Goal: Transaction & Acquisition: Purchase product/service

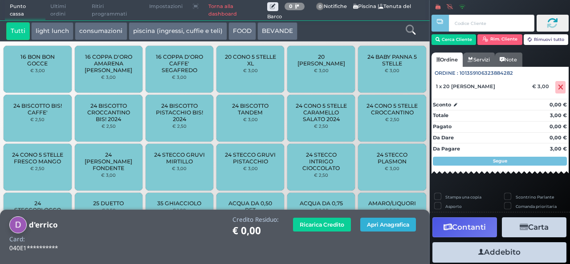
click at [373, 223] on button "Apri Anagrafica" at bounding box center [388, 225] width 56 height 14
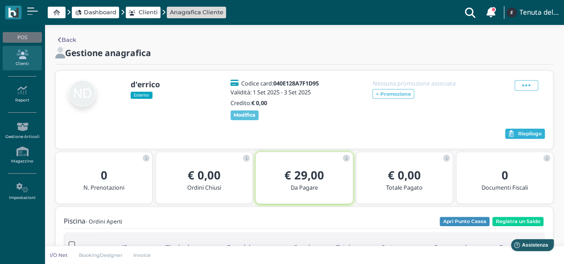
click at [524, 135] on span "Riepilogo" at bounding box center [530, 134] width 24 height 6
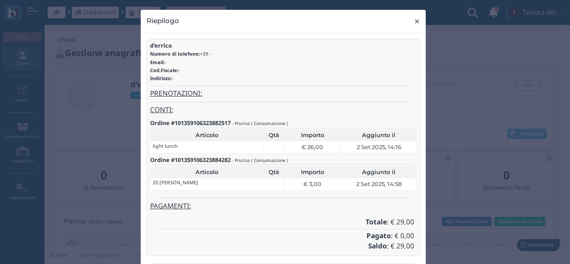
click at [414, 23] on span "×" at bounding box center [417, 22] width 7 height 12
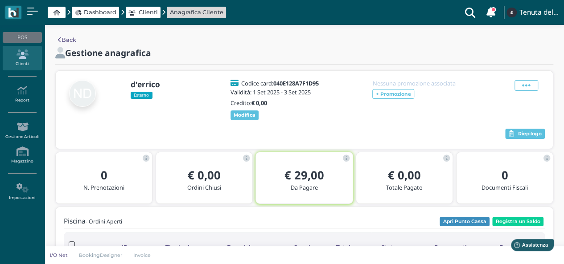
scroll to position [45, 0]
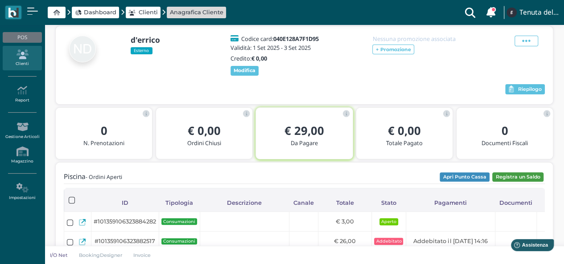
click at [508, 178] on button "Registra un Saldo" at bounding box center [517, 177] width 51 height 10
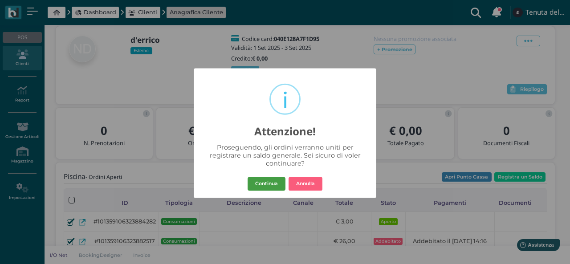
click at [260, 184] on button "Continua" at bounding box center [267, 184] width 38 height 14
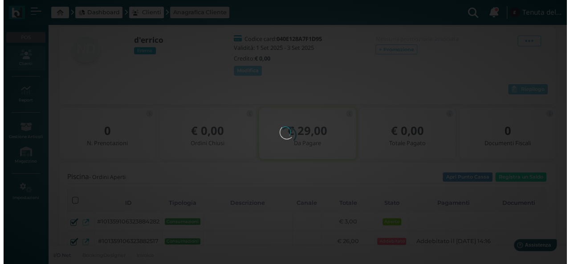
scroll to position [0, 0]
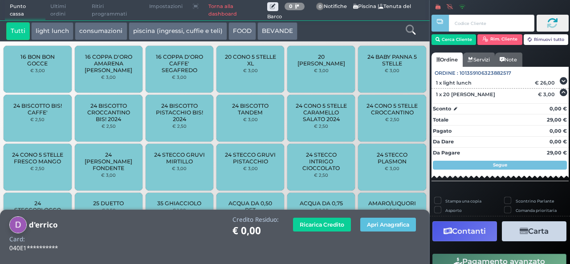
click at [487, 229] on button "Contanti" at bounding box center [465, 231] width 65 height 20
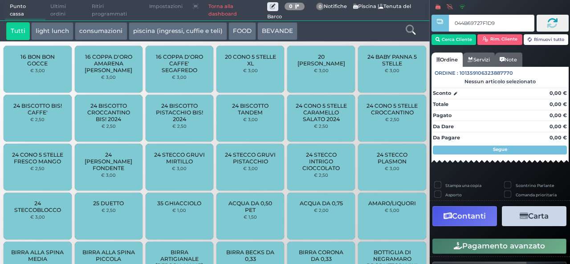
type input "044B69727F1D91"
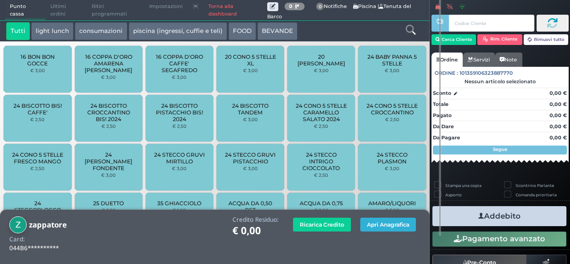
click at [388, 224] on button "Apri Anagrafica" at bounding box center [388, 225] width 56 height 14
click at [377, 225] on button "Apri Anagrafica" at bounding box center [388, 225] width 56 height 14
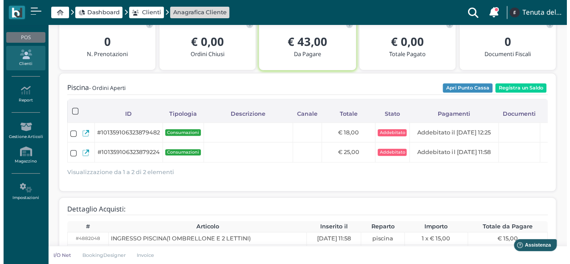
scroll to position [45, 0]
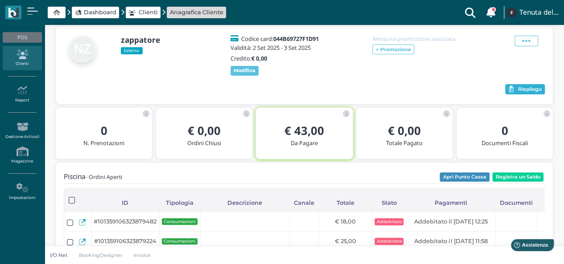
click at [531, 89] on span "Riepilogo" at bounding box center [530, 89] width 24 height 6
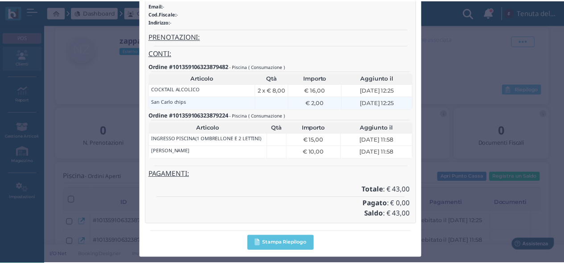
scroll to position [0, 0]
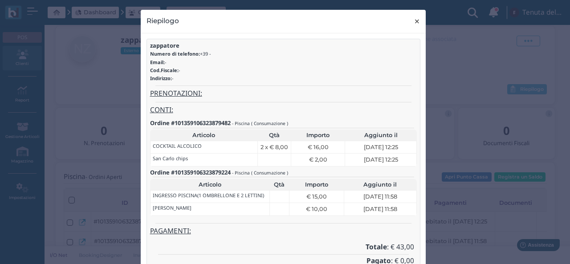
click at [414, 22] on span "×" at bounding box center [417, 22] width 7 height 12
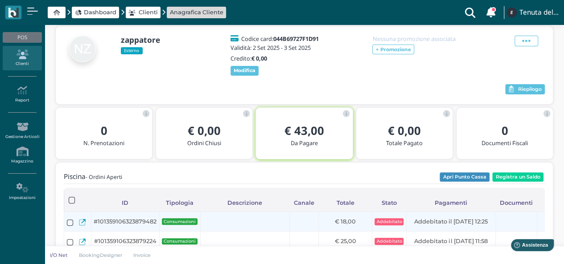
scroll to position [89, 0]
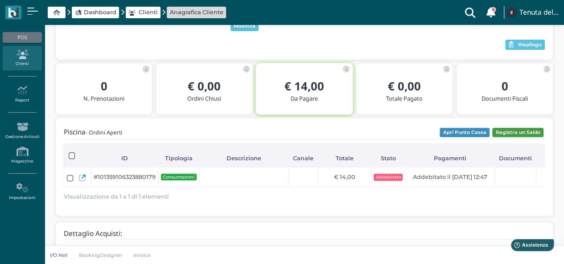
drag, startPoint x: 516, startPoint y: 132, endPoint x: 516, endPoint y: 137, distance: 4.5
click at [516, 137] on button "Registra un Saldo" at bounding box center [517, 133] width 51 height 10
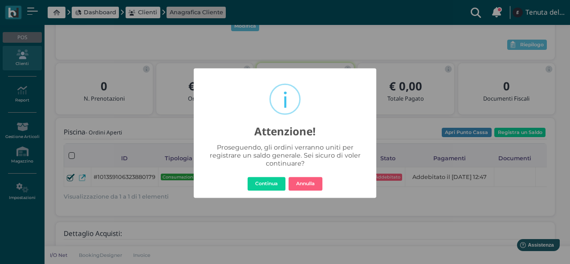
click at [354, 222] on div "× i Attenzione! Proseguendo, gli ordini verranno uniti per registrare un saldo …" at bounding box center [285, 132] width 570 height 264
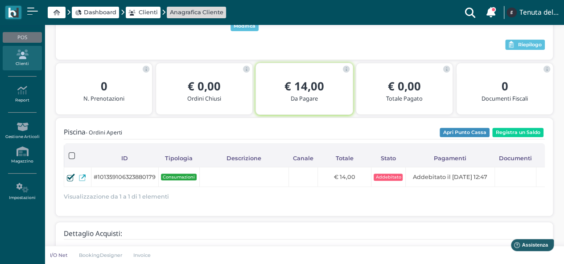
click at [94, 12] on span "Dashboard" at bounding box center [100, 12] width 33 height 8
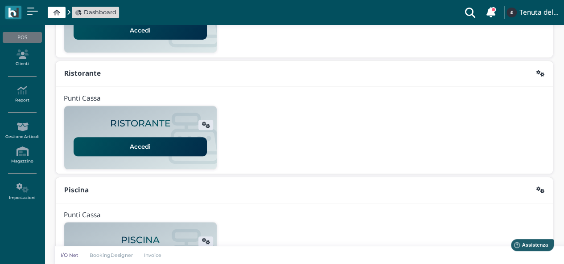
scroll to position [228, 0]
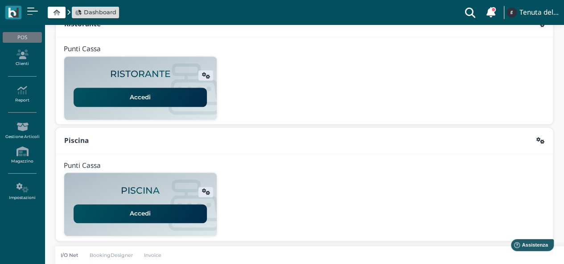
click at [184, 214] on link "Accedi" at bounding box center [140, 213] width 133 height 19
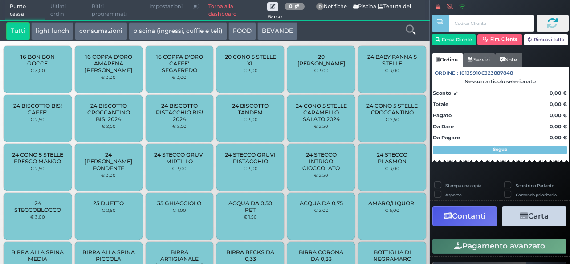
click at [416, 29] on div at bounding box center [411, 31] width 36 height 18
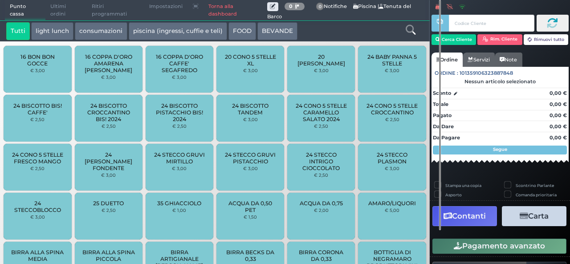
click at [410, 31] on icon at bounding box center [411, 30] width 10 height 10
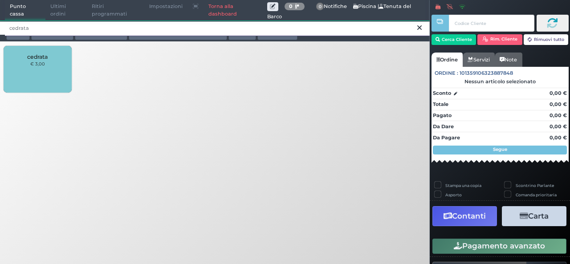
type input "cedrata"
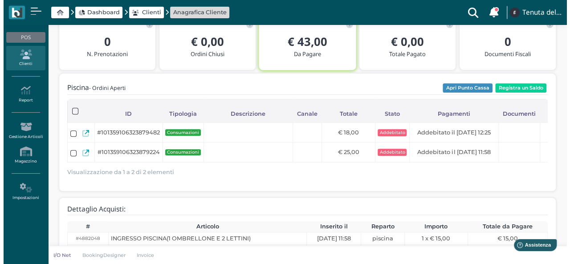
scroll to position [89, 0]
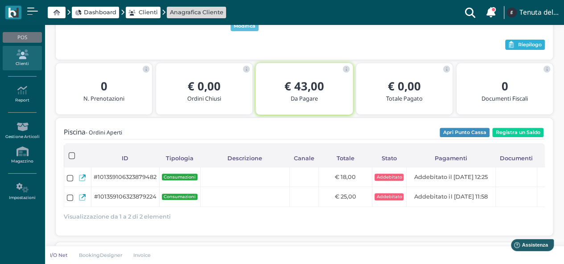
click at [523, 42] on span "Riepilogo" at bounding box center [530, 45] width 24 height 6
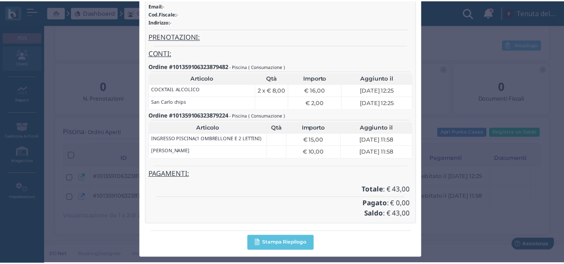
scroll to position [15, 0]
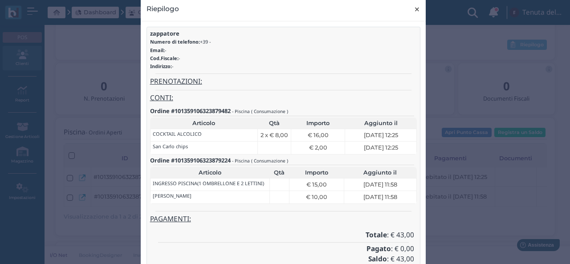
click at [414, 8] on span "×" at bounding box center [417, 10] width 7 height 12
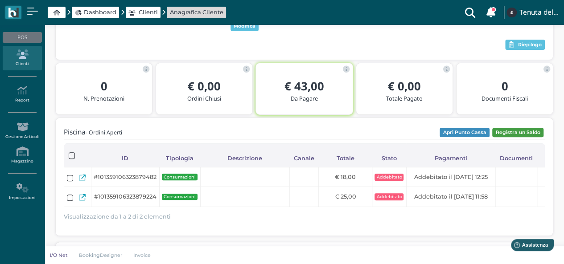
click at [523, 128] on button "Registra un Saldo" at bounding box center [517, 133] width 51 height 10
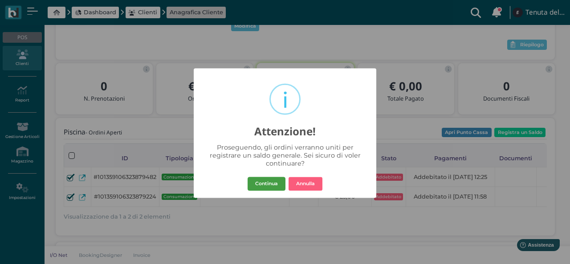
click at [265, 187] on button "Continua" at bounding box center [267, 184] width 38 height 14
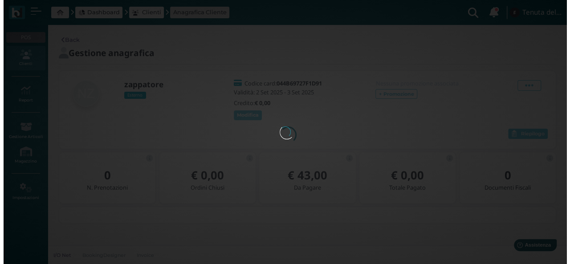
scroll to position [0, 0]
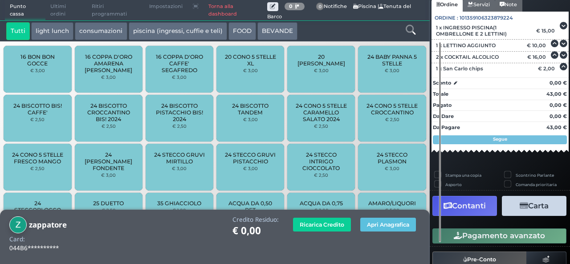
scroll to position [108, 0]
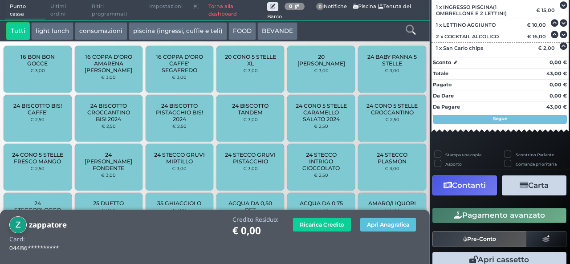
click at [476, 183] on button "Contanti" at bounding box center [465, 186] width 65 height 20
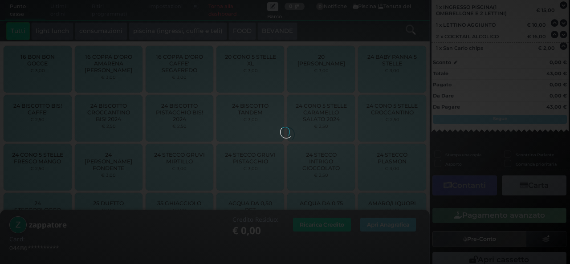
scroll to position [83, 0]
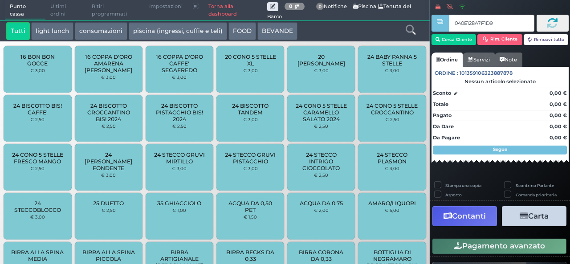
type input "040E128A7F1D95"
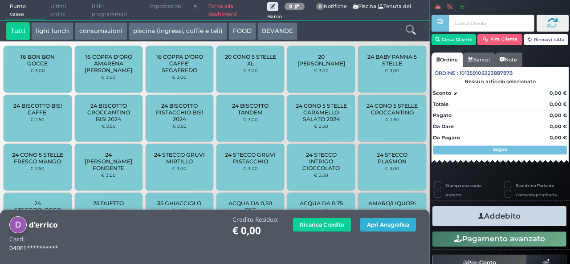
click at [375, 224] on button "Apri Anagrafica" at bounding box center [388, 225] width 56 height 14
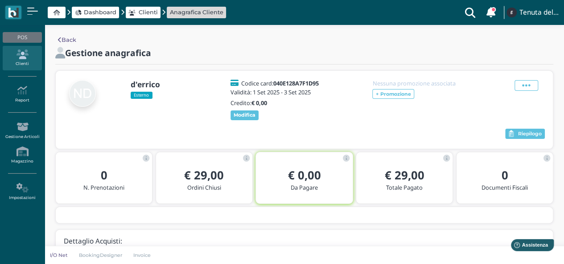
scroll to position [34, 0]
